Goal: Find specific page/section: Find specific page/section

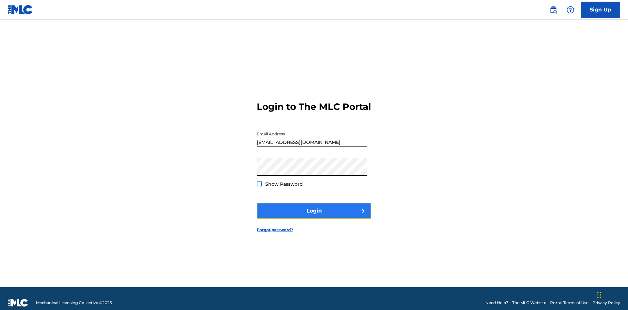
click at [314, 208] on button "Login" at bounding box center [314, 211] width 114 height 16
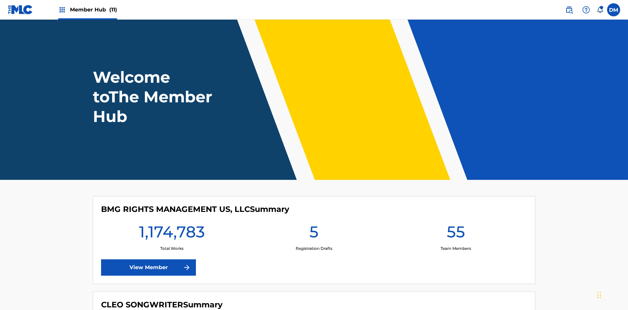
click at [93, 9] on span "Member Hub (11)" at bounding box center [93, 10] width 47 height 8
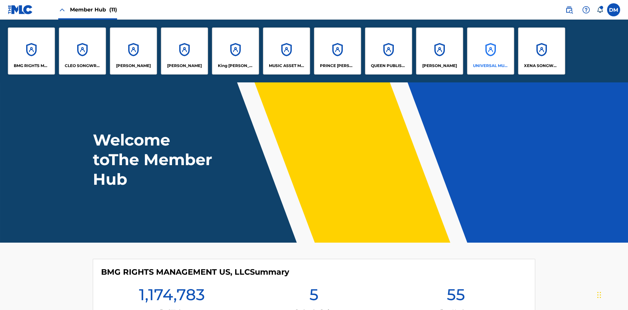
click at [490, 66] on p "UNIVERSAL MUSIC PUB GROUP" at bounding box center [491, 66] width 36 height 6
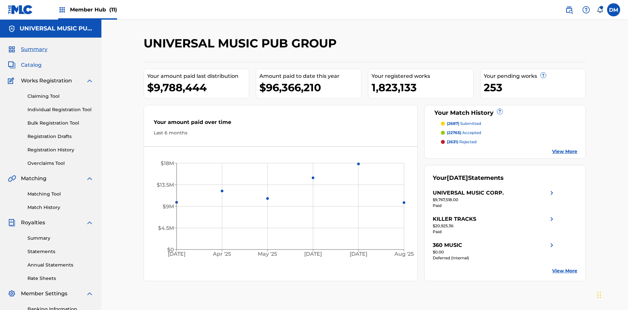
click at [31, 61] on span "Catalog" at bounding box center [31, 65] width 21 height 8
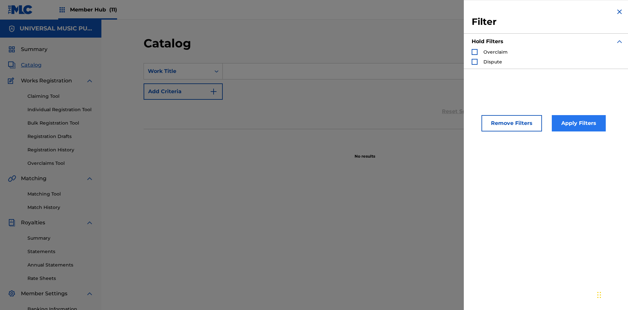
click at [474, 52] on div "Search Form" at bounding box center [474, 52] width 6 height 6
click at [577, 123] on button "Apply Filters" at bounding box center [578, 123] width 54 height 16
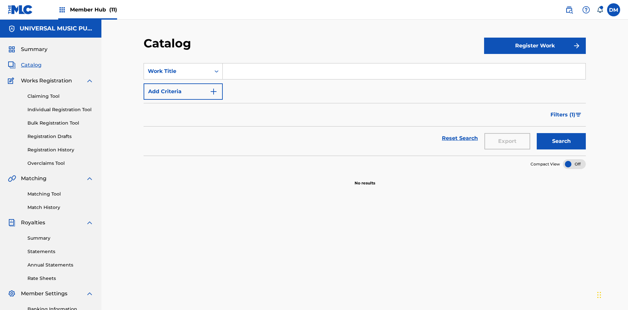
scroll to position [95, 0]
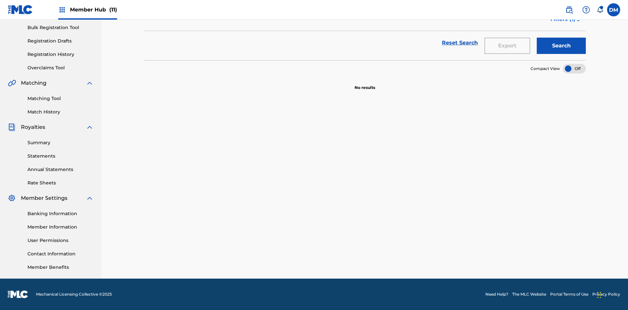
click at [562, 23] on span "Filters ( 1 )" at bounding box center [562, 19] width 25 height 8
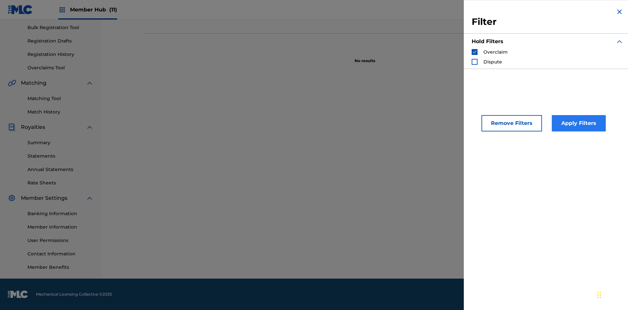
click at [474, 52] on img "Search Form" at bounding box center [474, 52] width 5 height 5
click at [474, 62] on div "Search Form" at bounding box center [474, 62] width 6 height 6
click at [577, 123] on button "Apply Filters" at bounding box center [578, 123] width 54 height 16
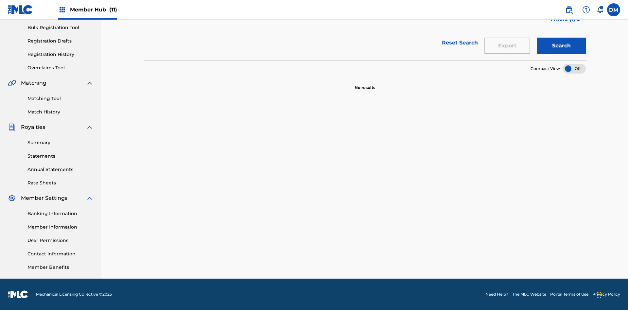
scroll to position [0, 0]
